Goal: Manage account settings

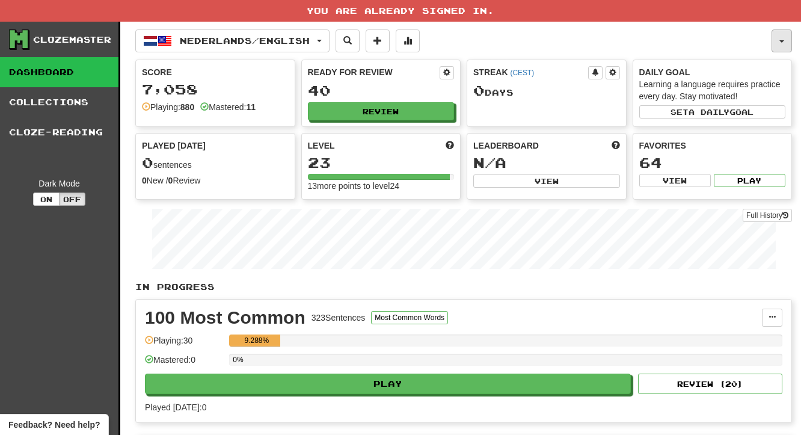
click at [781, 37] on button "button" at bounding box center [782, 40] width 20 height 23
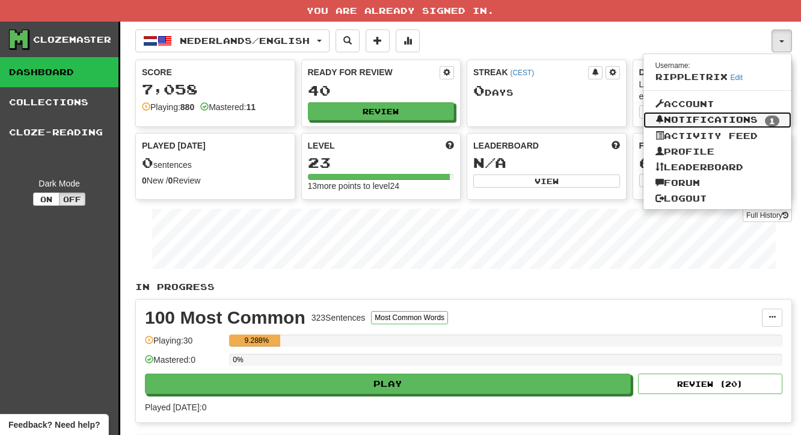
click at [730, 121] on link "Notifications 1" at bounding box center [718, 120] width 149 height 17
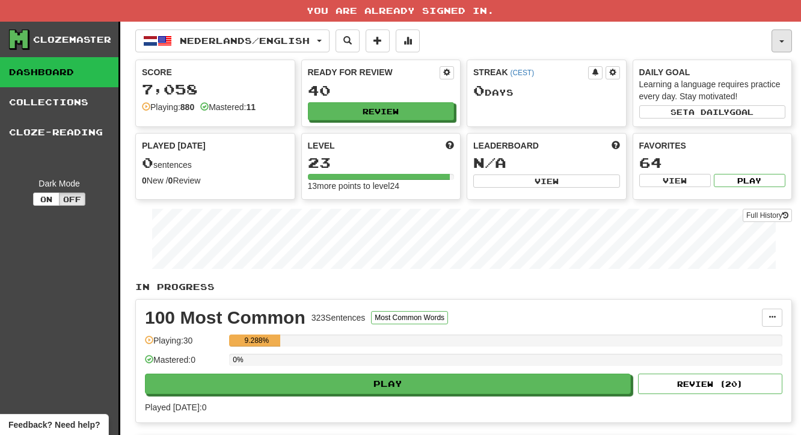
click at [781, 42] on span "button" at bounding box center [782, 41] width 5 height 2
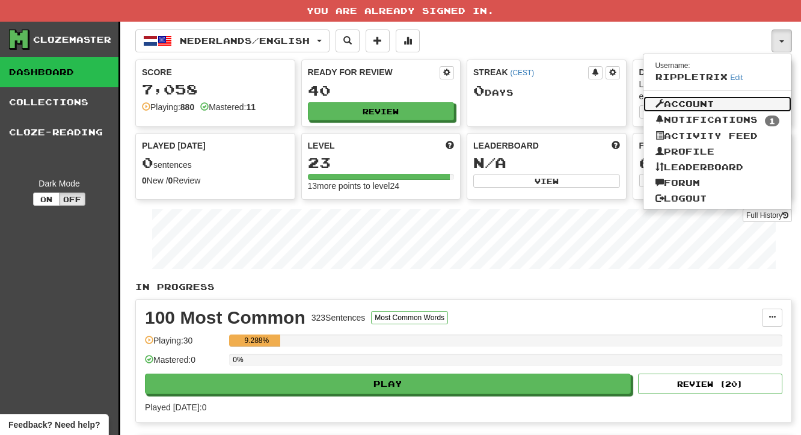
click at [698, 105] on link "Account" at bounding box center [718, 104] width 149 height 16
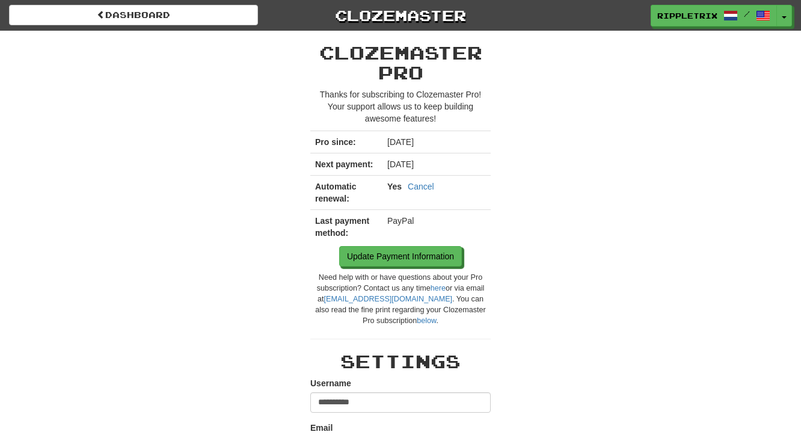
drag, startPoint x: 479, startPoint y: 162, endPoint x: 312, endPoint y: 169, distance: 166.8
click at [312, 169] on tr "Next payment: [DATE]" at bounding box center [400, 164] width 180 height 22
copy tr "Next payment: October 21, 2025"
